Goal: Task Accomplishment & Management: Use online tool/utility

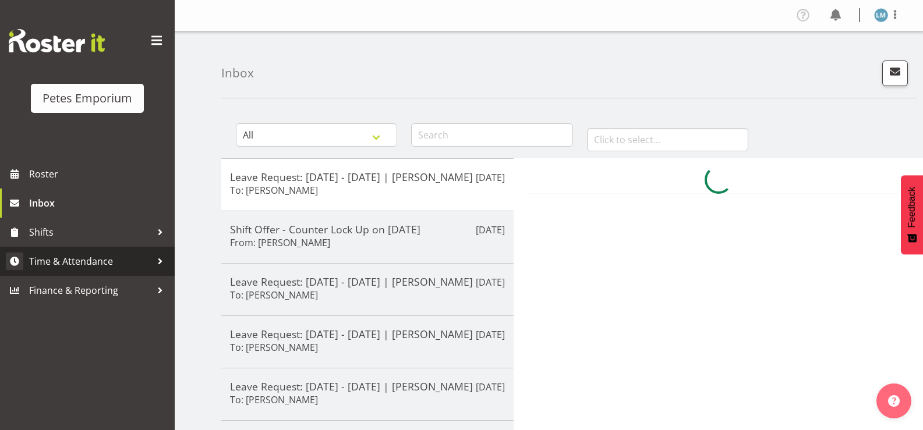
click at [126, 263] on span "Time & Attendance" at bounding box center [90, 261] width 122 height 17
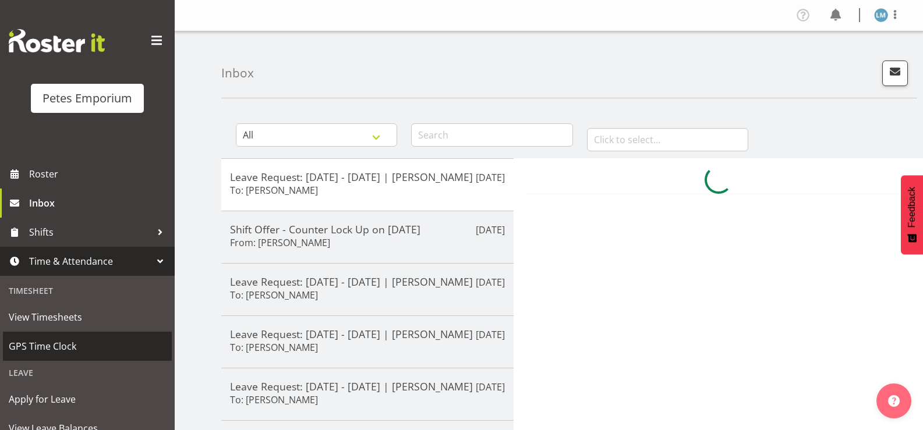
click at [108, 339] on span "GPS Time Clock" at bounding box center [87, 346] width 157 height 17
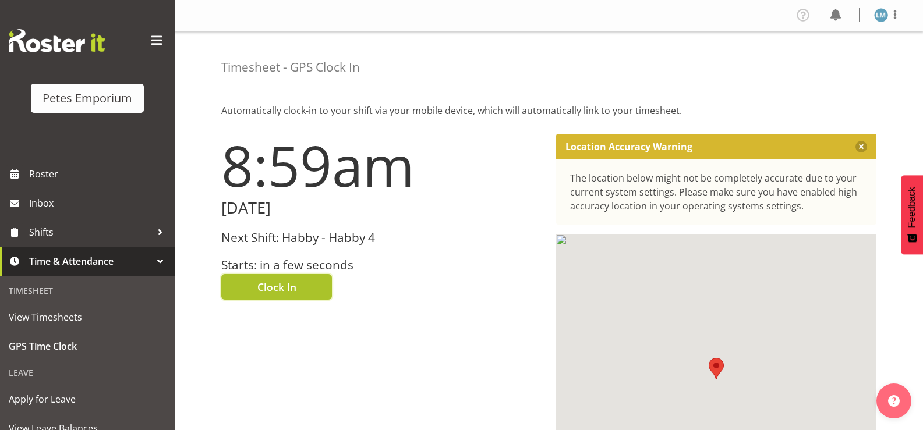
click at [314, 285] on button "Clock In" at bounding box center [276, 287] width 111 height 26
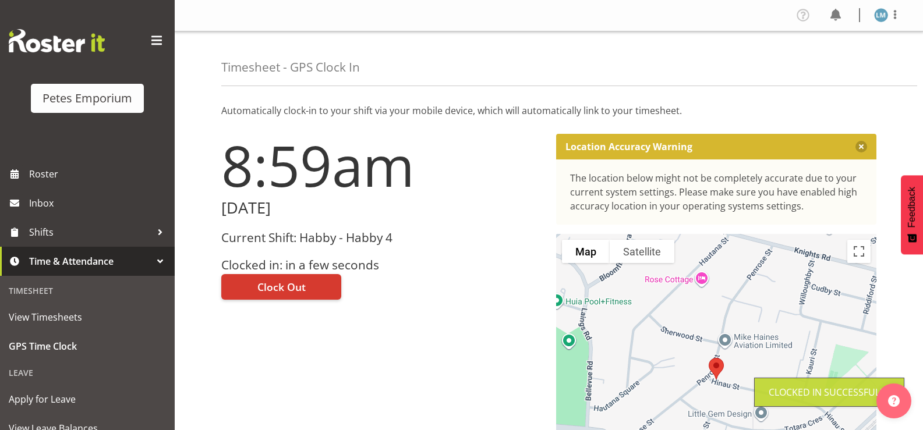
click at [885, 12] on img at bounding box center [881, 15] width 14 height 14
click at [836, 66] on link "Log Out" at bounding box center [846, 61] width 112 height 21
